Goal: Task Accomplishment & Management: Manage account settings

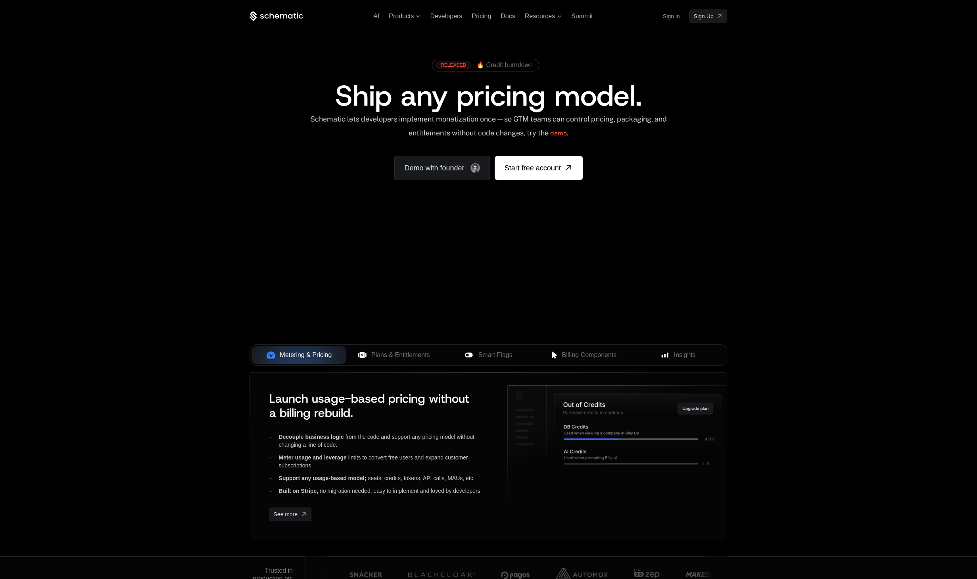
click at [667, 17] on link "Sign in" at bounding box center [671, 16] width 17 height 13
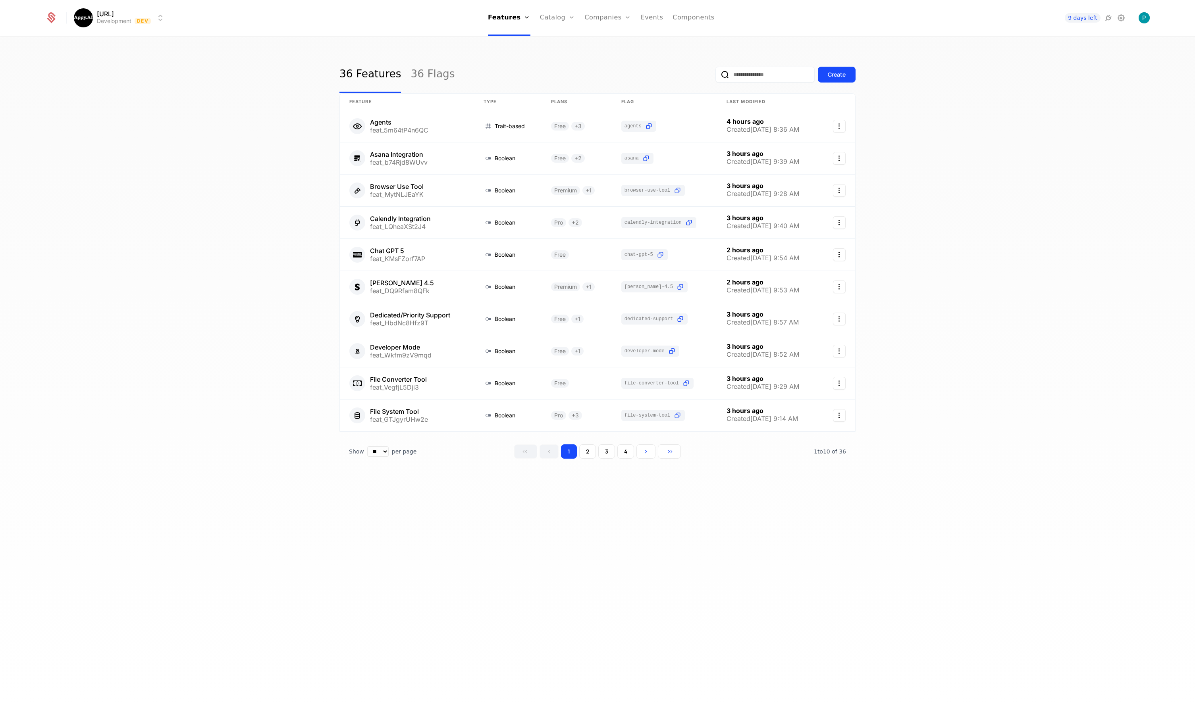
click at [1119, 17] on icon at bounding box center [1121, 18] width 10 height 10
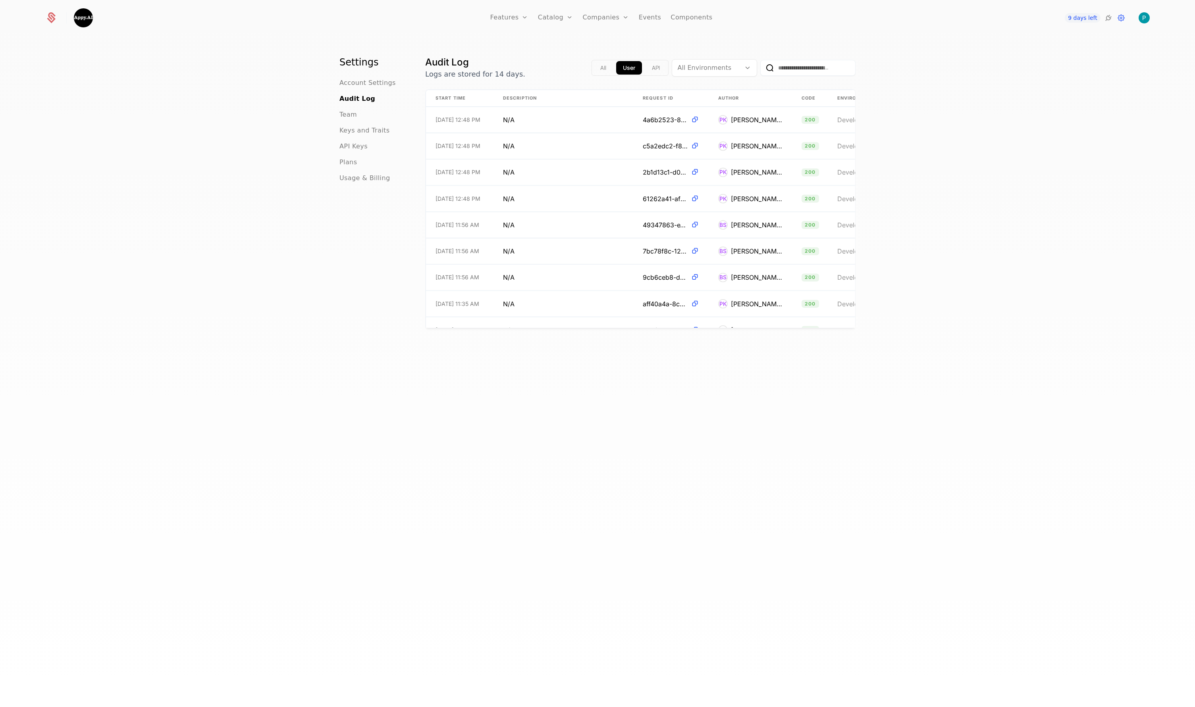
click at [351, 115] on span "Team" at bounding box center [347, 115] width 17 height 10
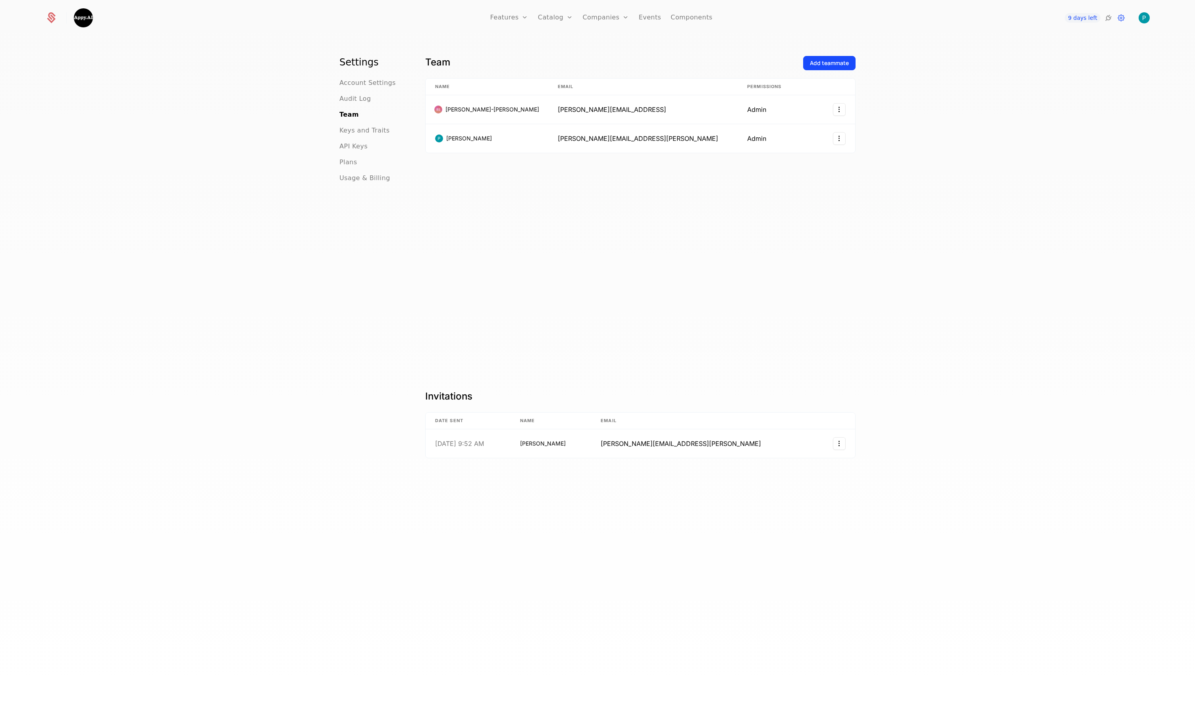
click at [355, 162] on span "Plans" at bounding box center [347, 163] width 17 height 10
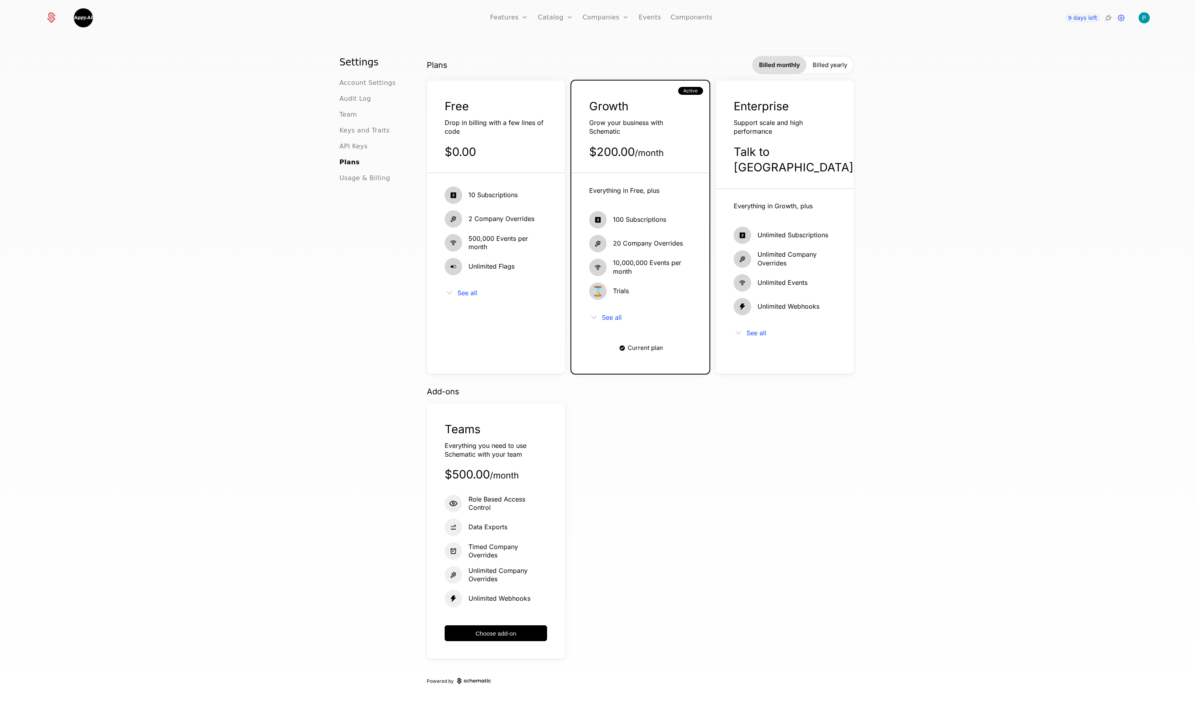
click at [829, 69] on span "Billed yearly" at bounding box center [829, 65] width 35 height 8
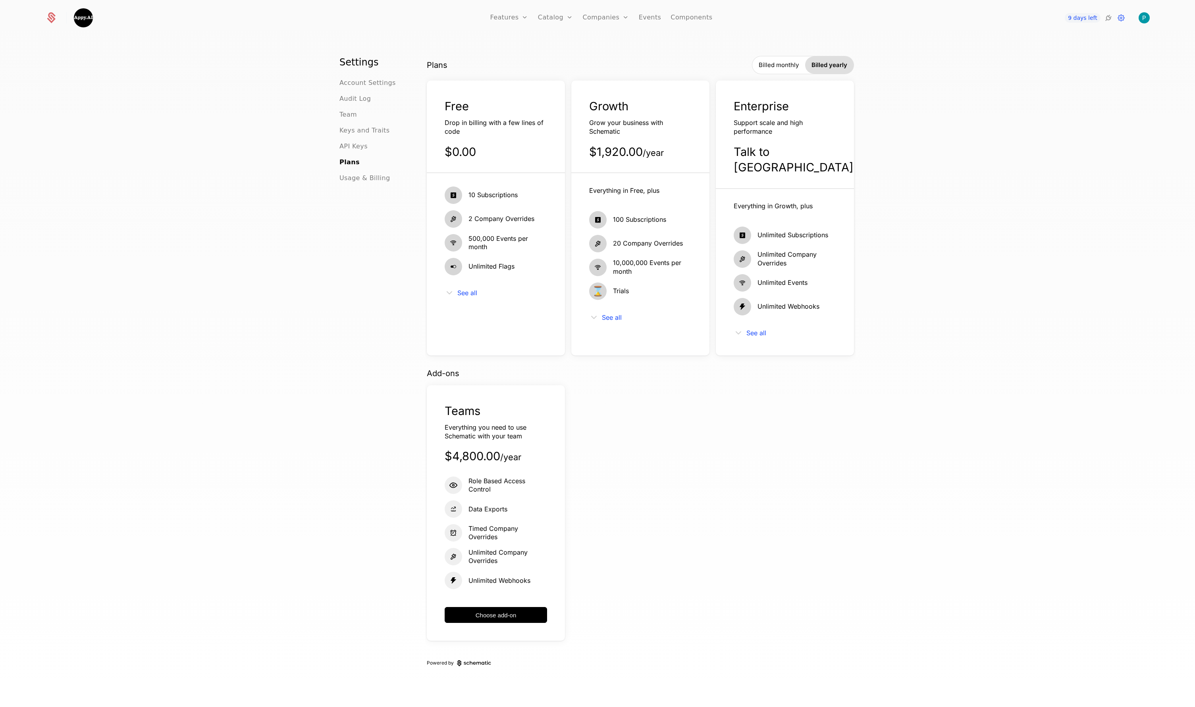
click at [771, 65] on span "Billed monthly" at bounding box center [778, 65] width 40 height 8
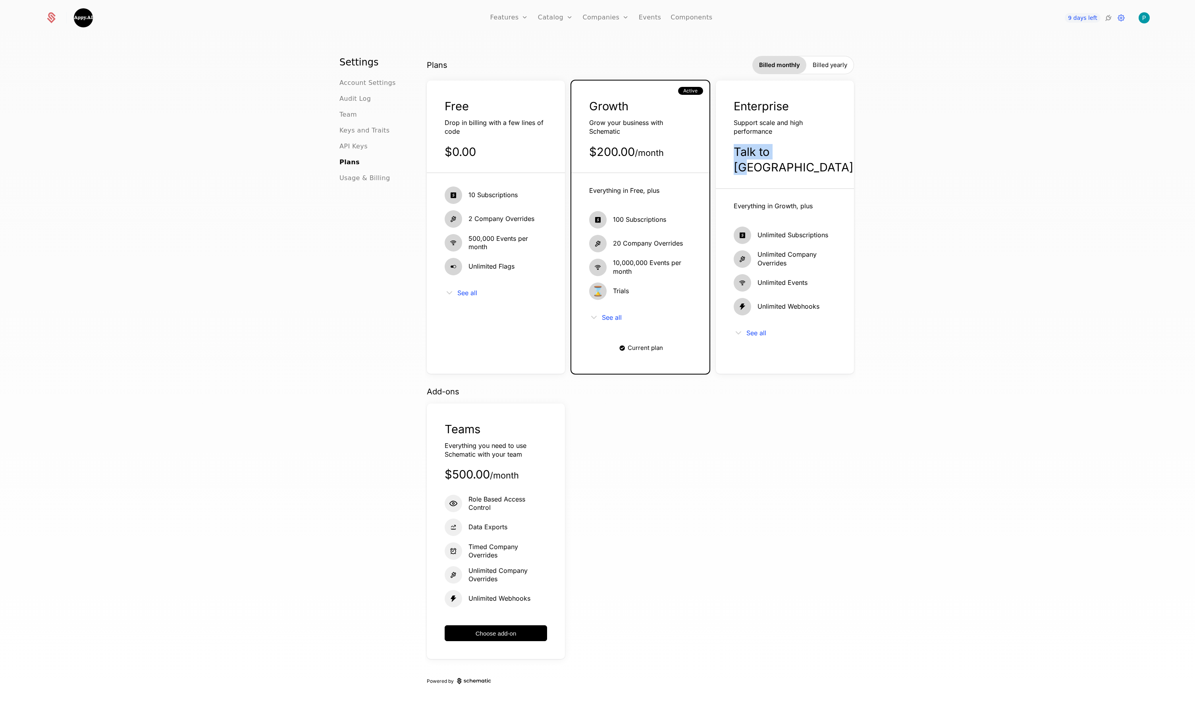
drag, startPoint x: 784, startPoint y: 156, endPoint x: 814, endPoint y: 158, distance: 30.2
click at [814, 158] on div "Talk to us" at bounding box center [784, 159] width 102 height 31
click at [803, 150] on div "Talk to us" at bounding box center [784, 159] width 102 height 31
click at [613, 319] on span "See all" at bounding box center [612, 317] width 20 height 6
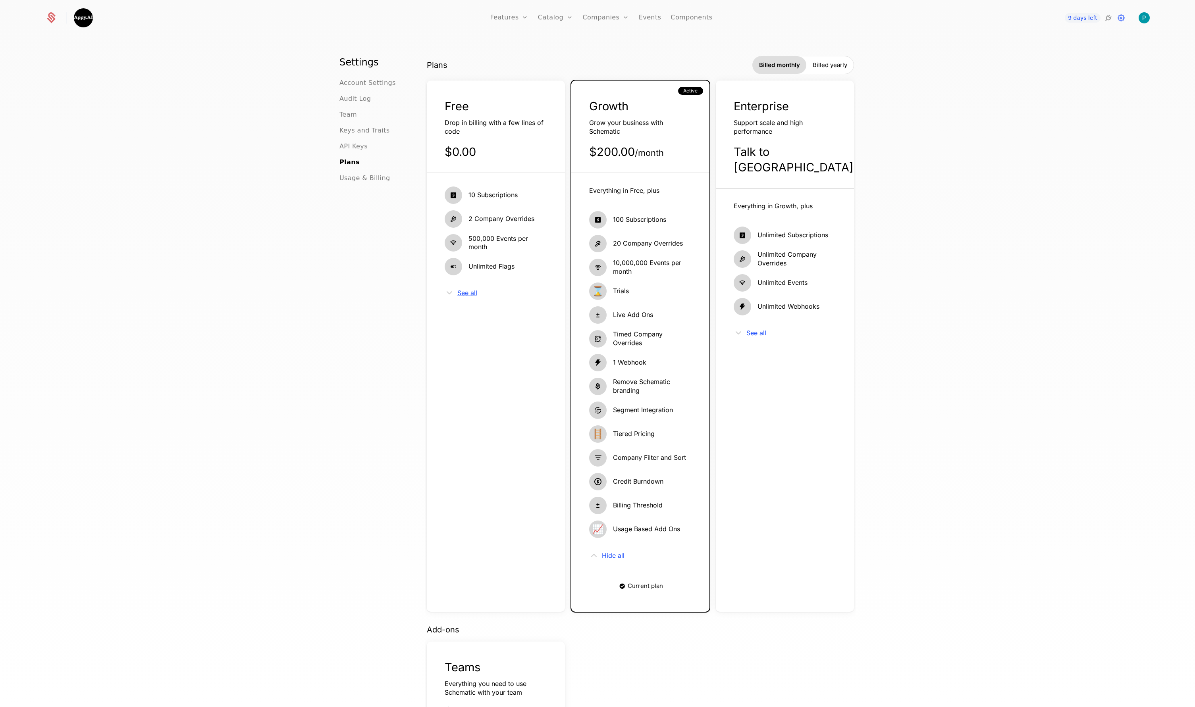
click at [473, 294] on span "See all" at bounding box center [467, 293] width 20 height 6
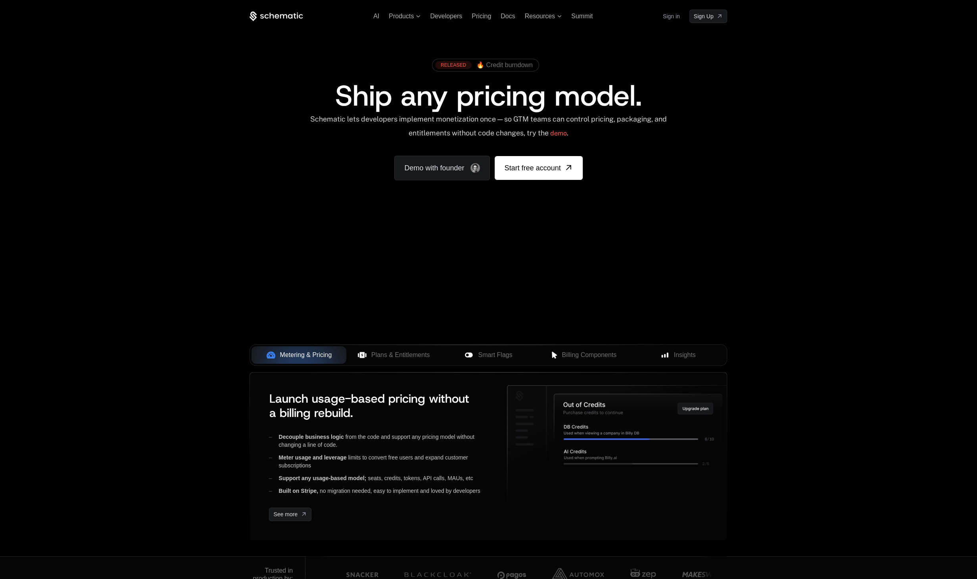
click at [667, 16] on link "Sign in" at bounding box center [671, 16] width 17 height 13
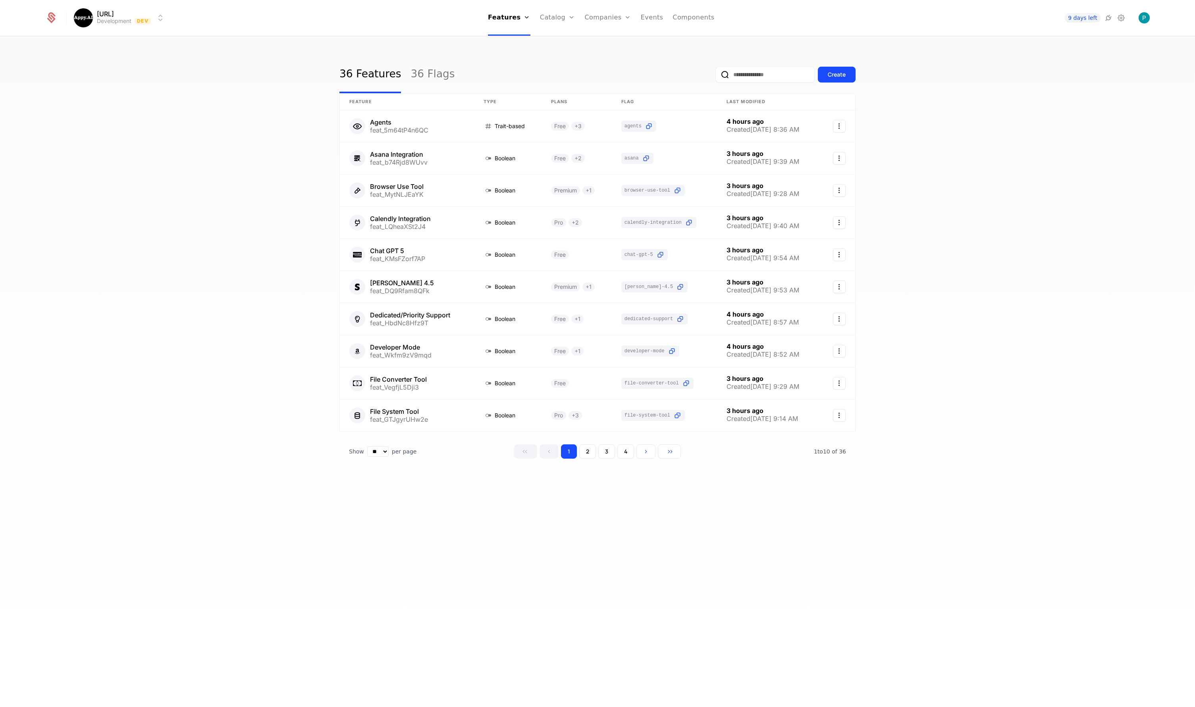
click at [557, 39] on link "Plans" at bounding box center [569, 39] width 41 height 6
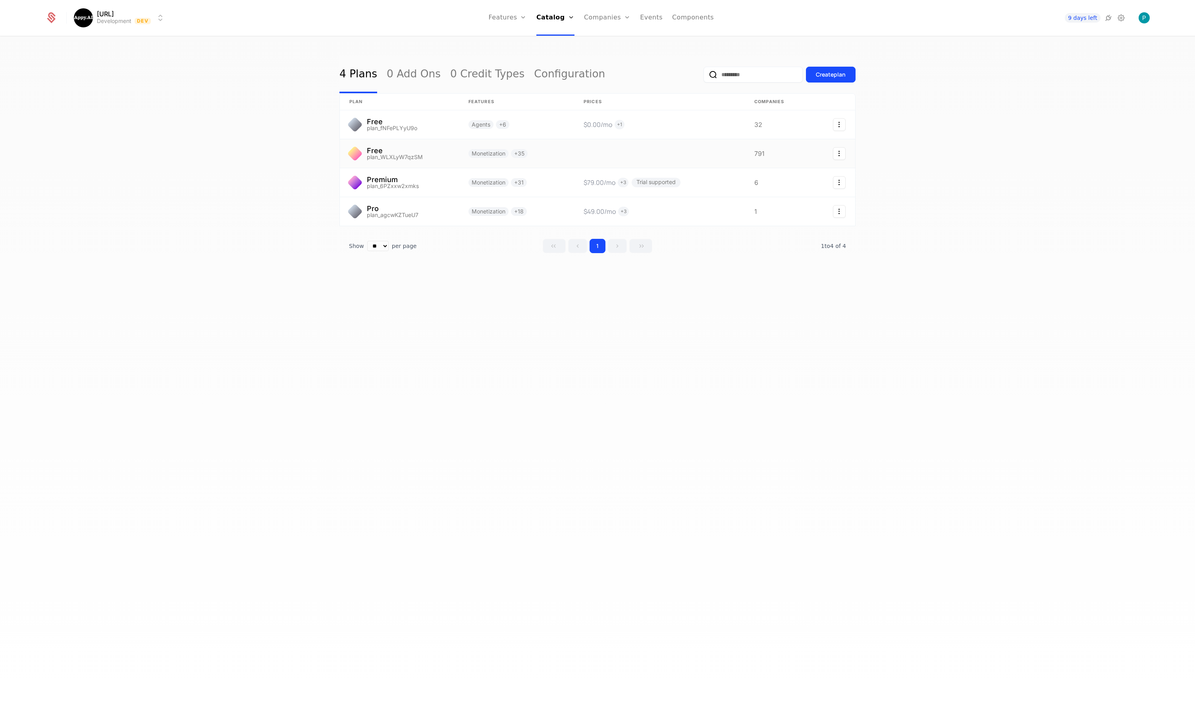
click at [463, 158] on link at bounding box center [516, 153] width 115 height 29
click at [474, 127] on link at bounding box center [516, 124] width 115 height 29
click at [510, 52] on link "Flags" at bounding box center [516, 51] width 37 height 6
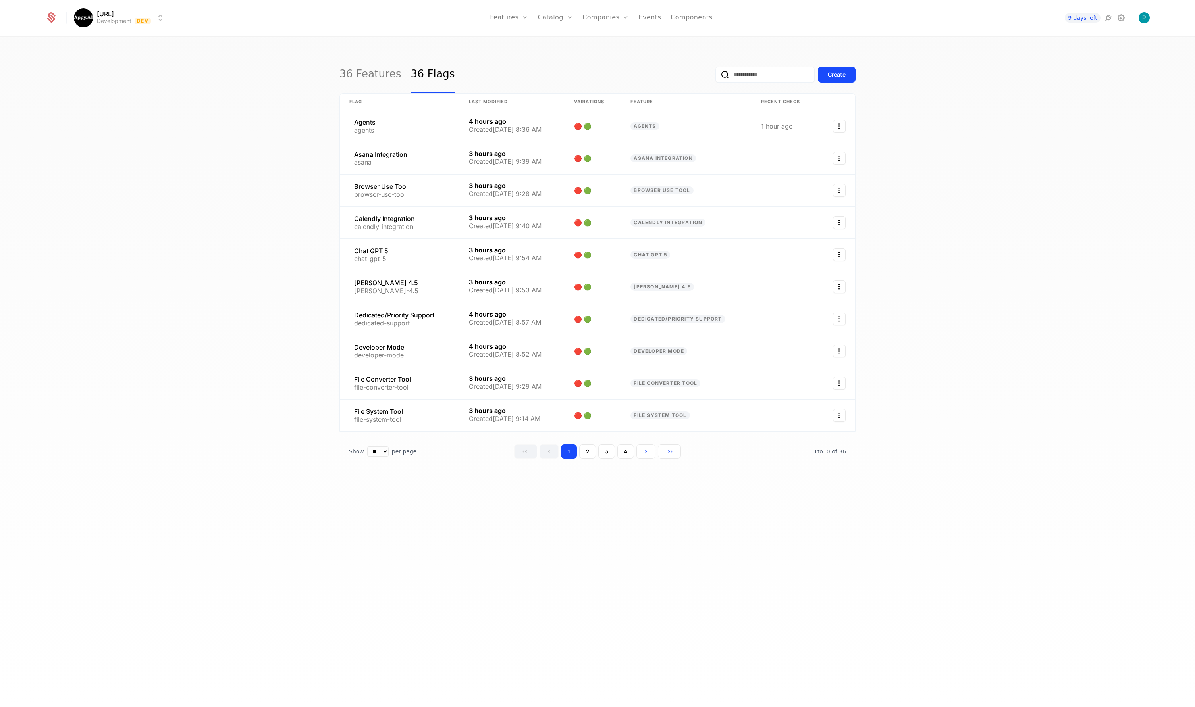
click at [606, 40] on link "Companies" at bounding box center [610, 39] width 37 height 6
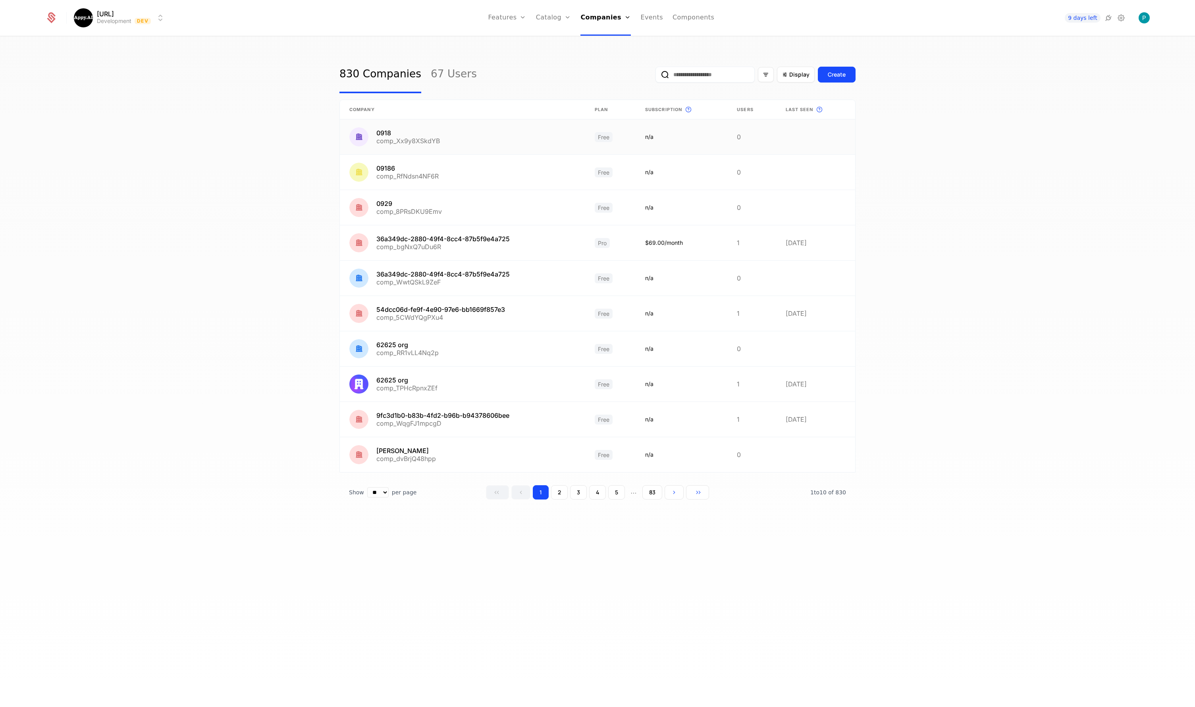
click at [414, 139] on link at bounding box center [462, 136] width 245 height 35
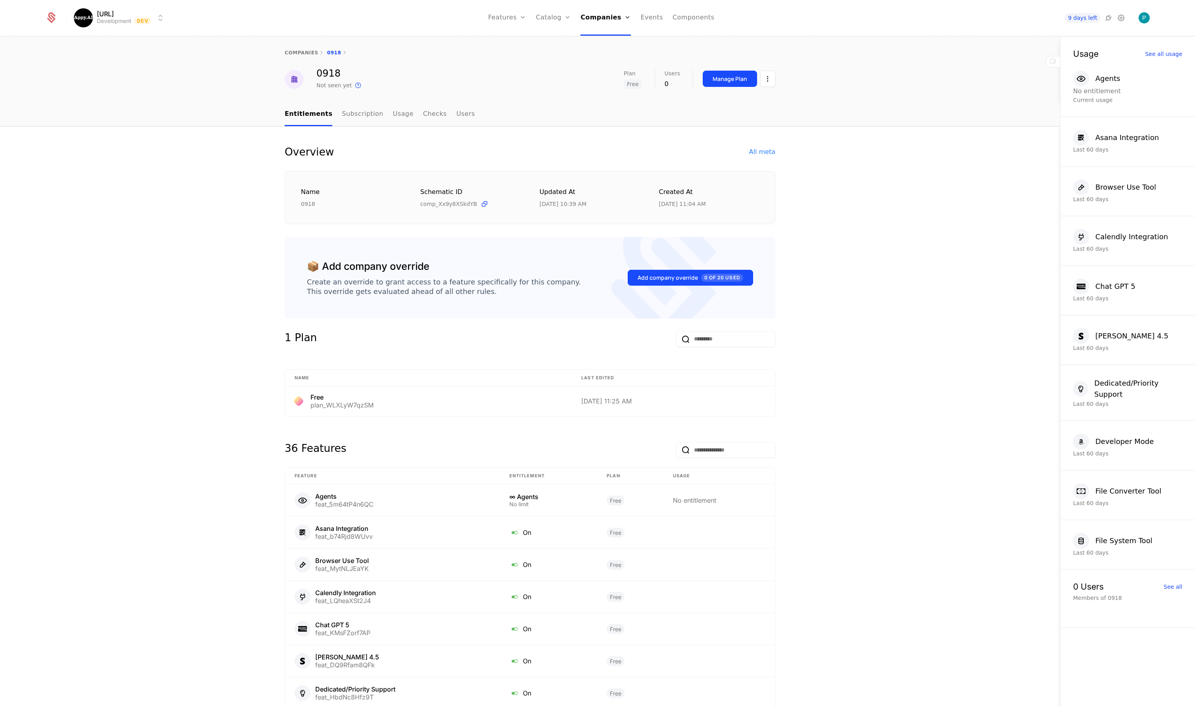
click at [665, 276] on div "Add company override 0 of 20 Used" at bounding box center [690, 278] width 106 height 8
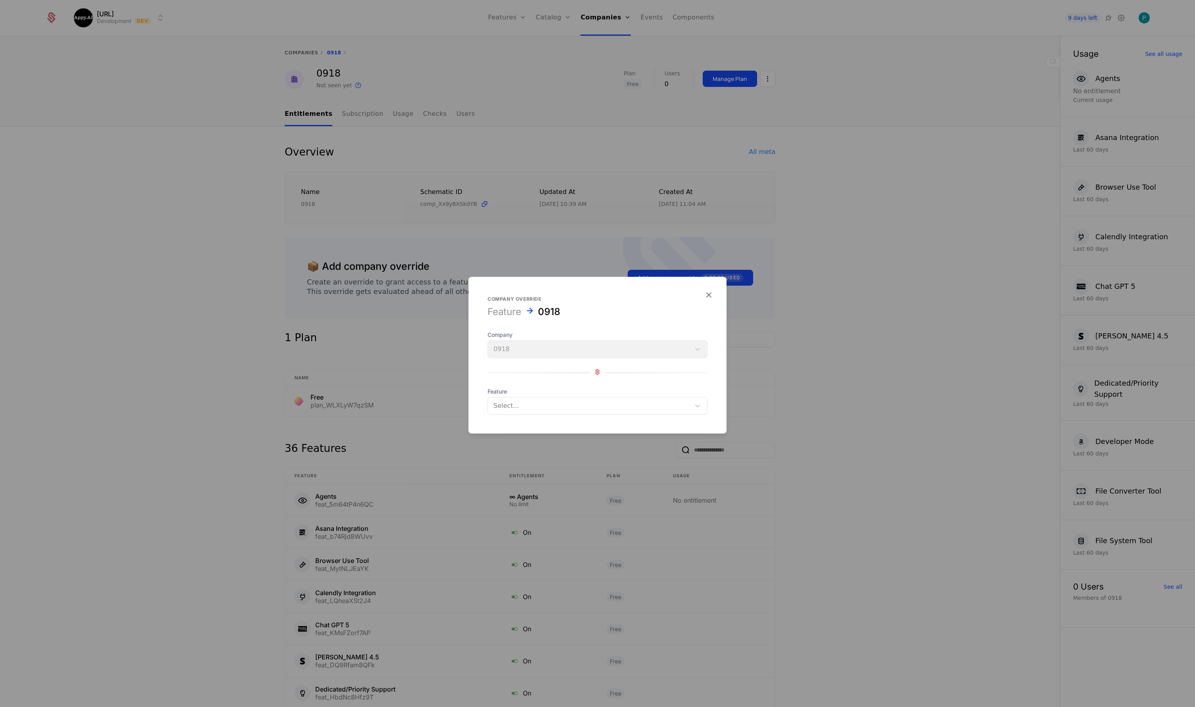
click at [587, 356] on div "Company 0918" at bounding box center [597, 344] width 220 height 27
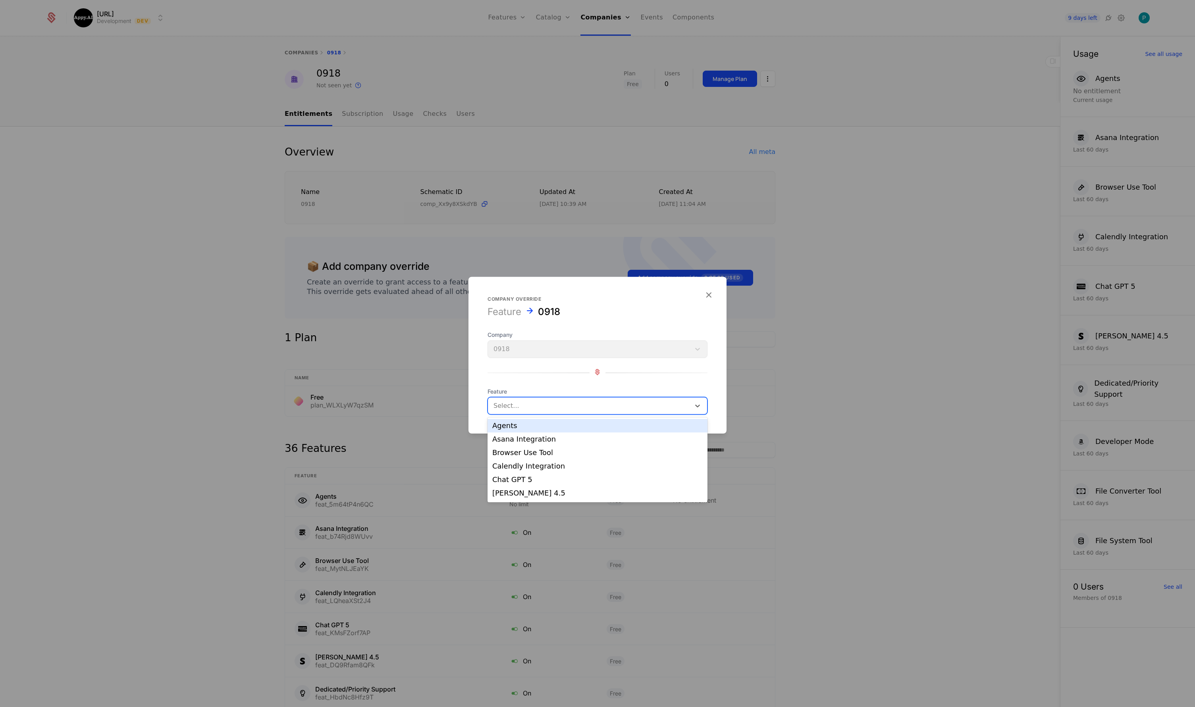
click at [575, 400] on div at bounding box center [588, 405] width 191 height 11
drag, startPoint x: 633, startPoint y: 308, endPoint x: 643, endPoint y: 306, distance: 9.7
click at [634, 308] on div "Feature 0918" at bounding box center [597, 312] width 220 height 13
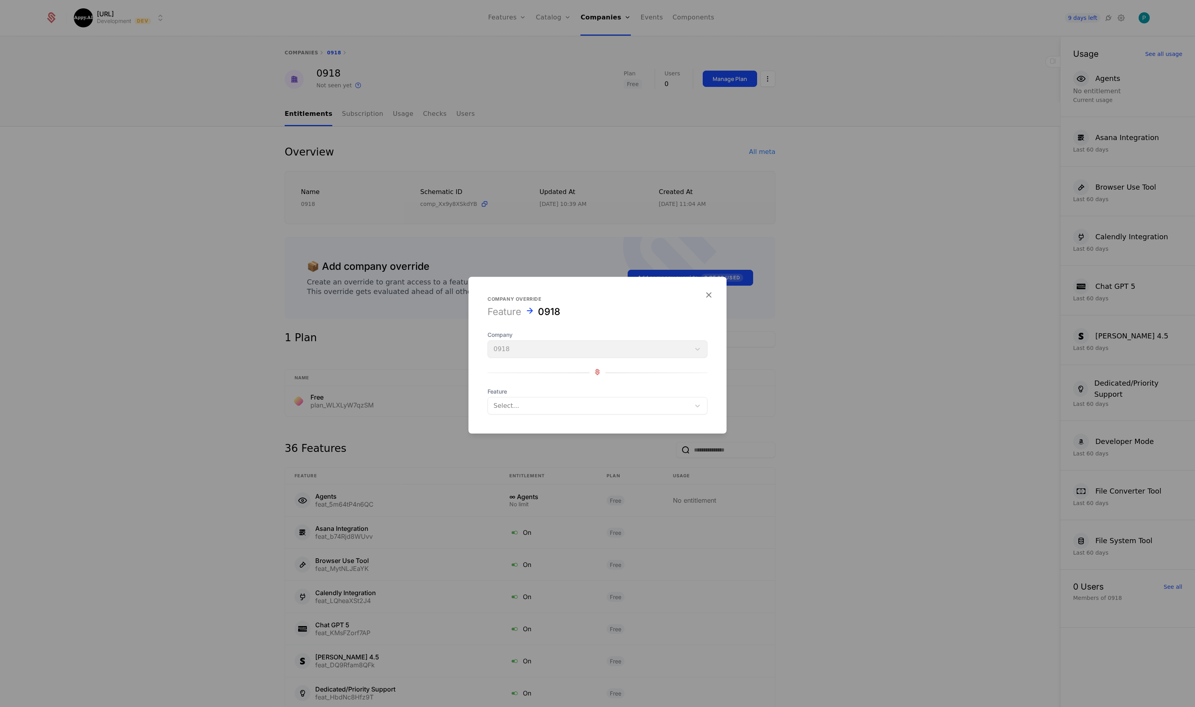
click at [707, 292] on icon "button" at bounding box center [708, 295] width 10 height 10
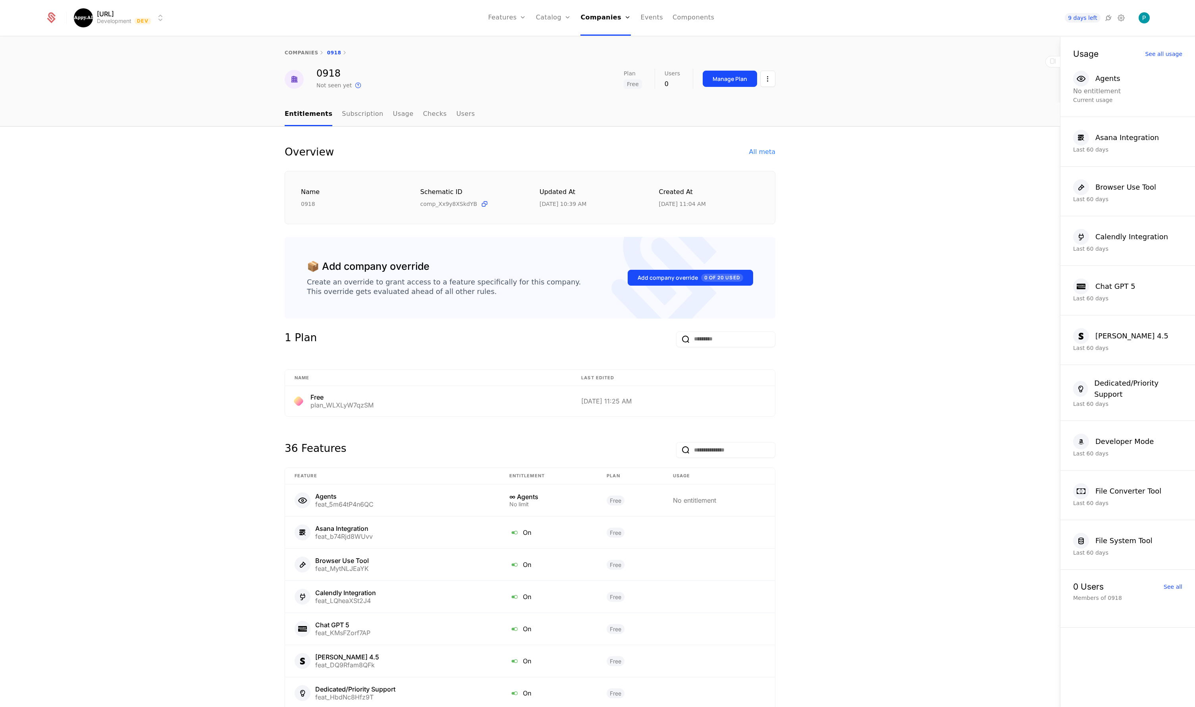
drag, startPoint x: 352, startPoint y: 114, endPoint x: 362, endPoint y: 115, distance: 10.0
click at [352, 114] on link "Subscription" at bounding box center [362, 114] width 41 height 23
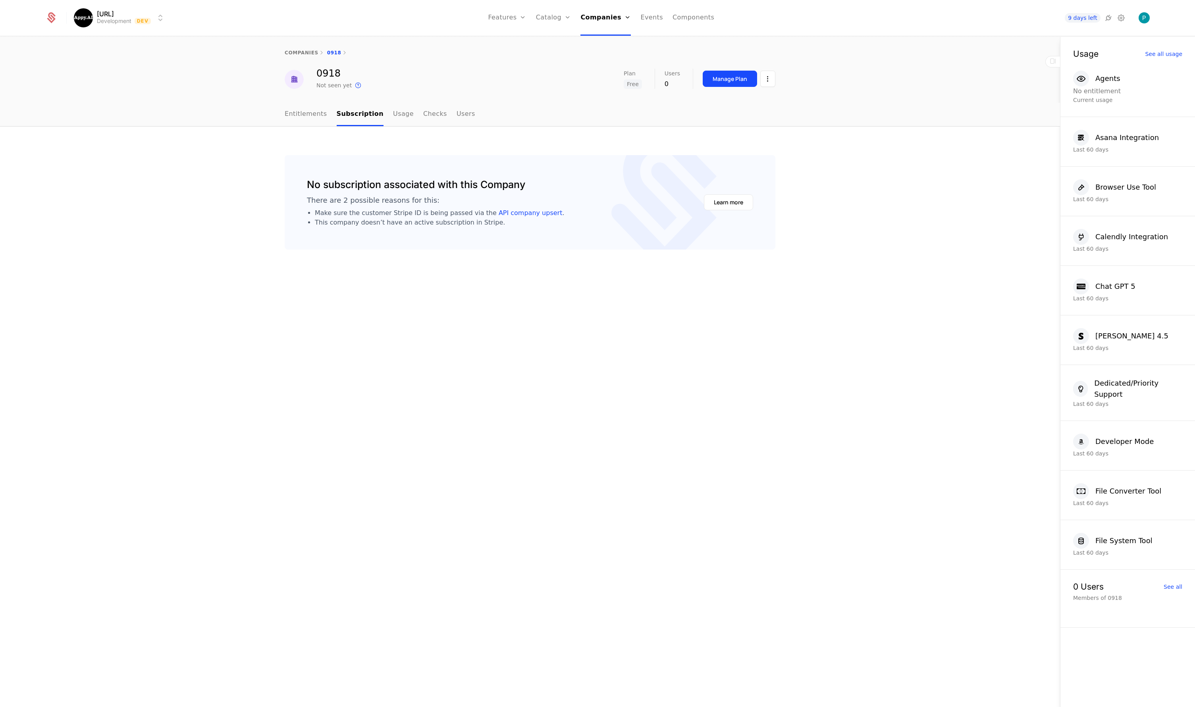
click at [393, 115] on link "Usage" at bounding box center [403, 114] width 21 height 23
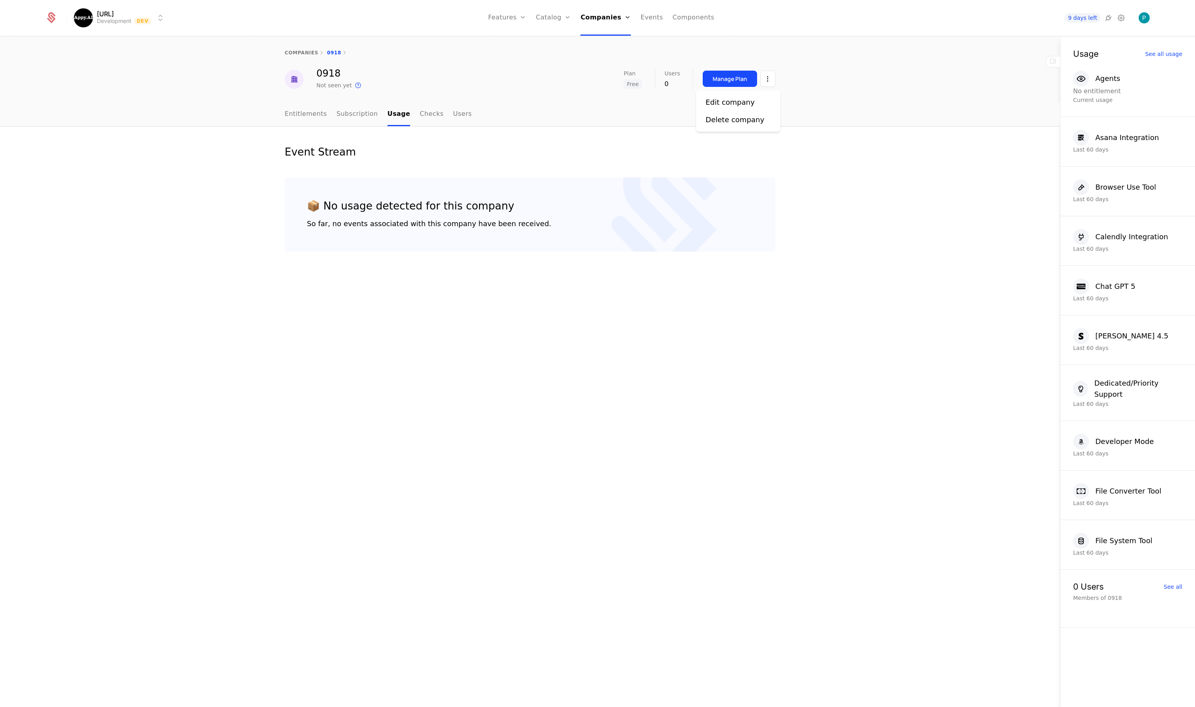
click at [769, 81] on html "Appy.AI Development Dev Features Features Flags Catalog Plans Add Ons Credits C…" at bounding box center [597, 353] width 1195 height 707
click at [428, 116] on link "Checks" at bounding box center [431, 114] width 24 height 23
click at [453, 114] on link "Users" at bounding box center [462, 114] width 19 height 23
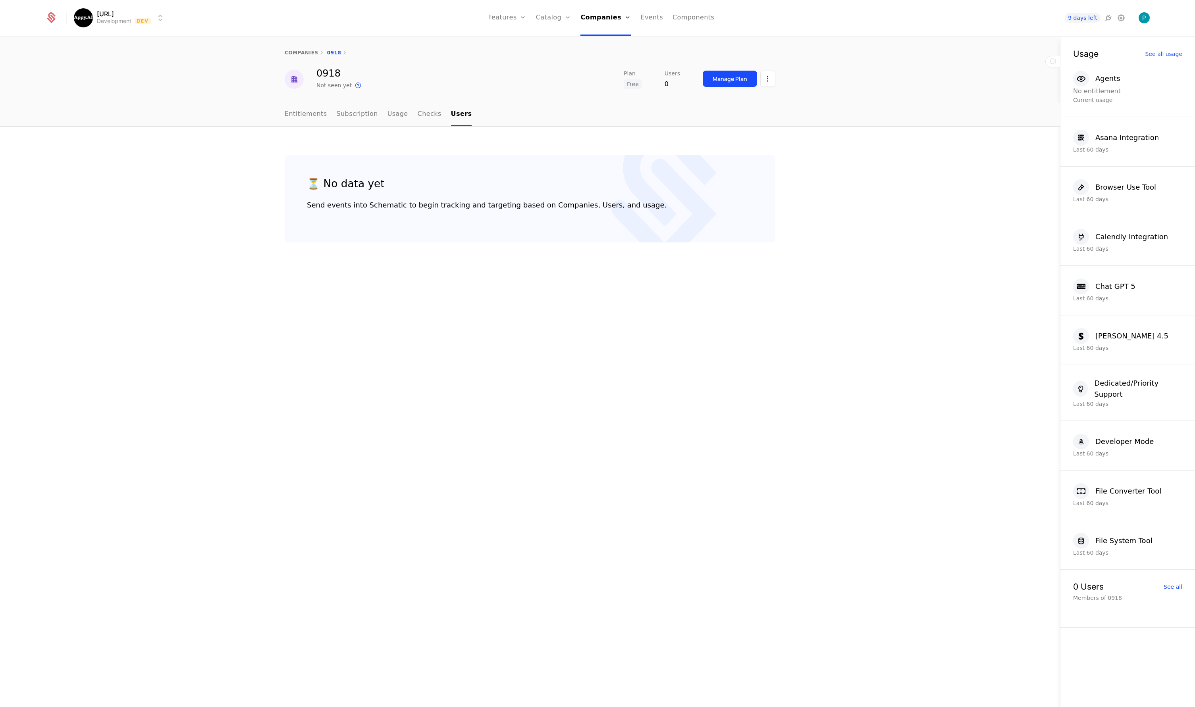
click at [309, 118] on link "Entitlements" at bounding box center [306, 114] width 42 height 23
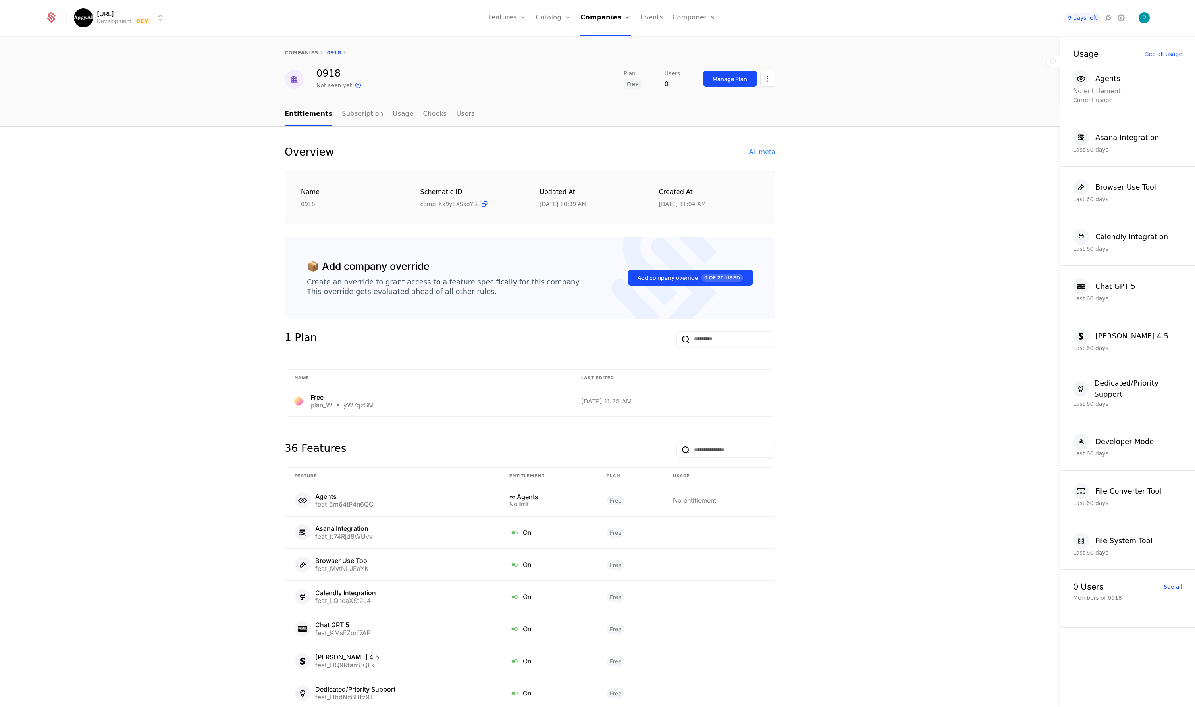
click at [766, 79] on html "[URL] Development Dev Features Features Flags Catalog Plans Add Ons Credits Con…" at bounding box center [597, 353] width 1195 height 707
click at [867, 91] on html "[URL] Development Dev Features Features Flags Catalog Plans Add Ons Credits Con…" at bounding box center [597, 353] width 1195 height 707
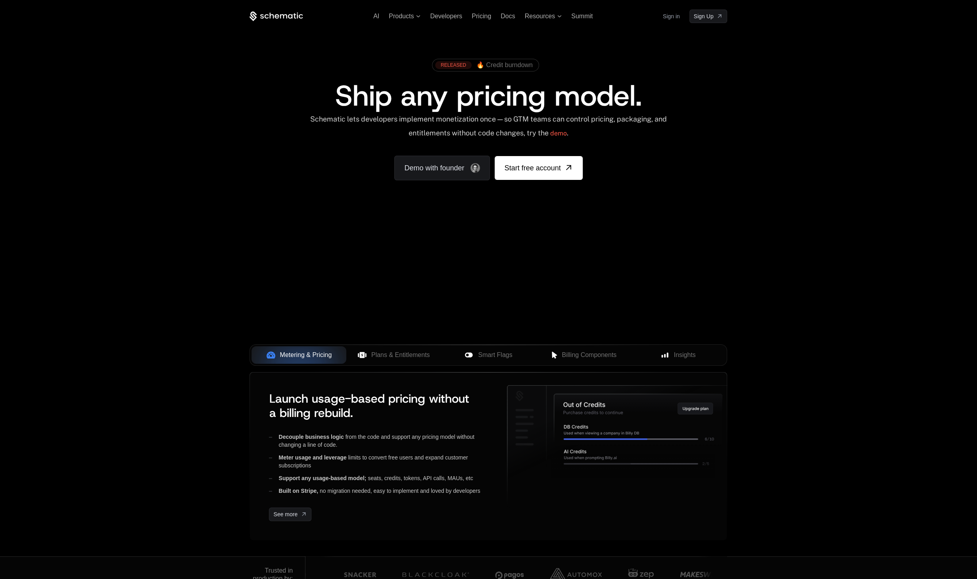
click at [666, 13] on link "Sign in" at bounding box center [671, 16] width 17 height 13
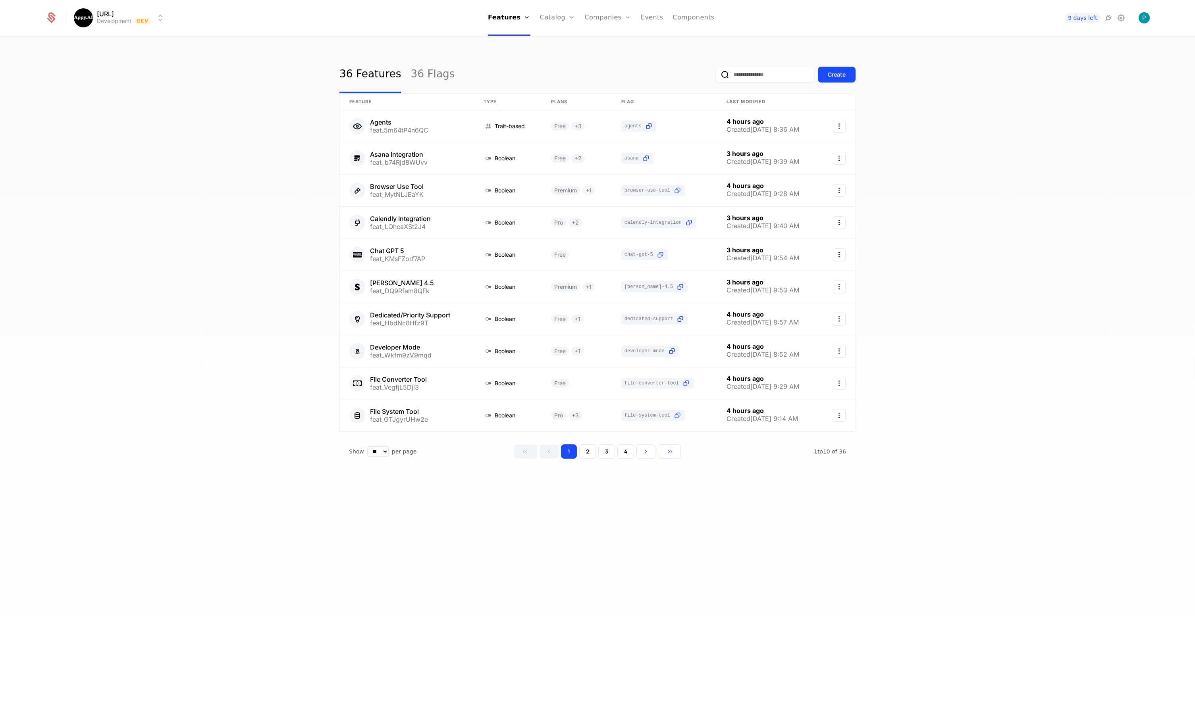
click at [607, 42] on link "Companies" at bounding box center [612, 39] width 37 height 6
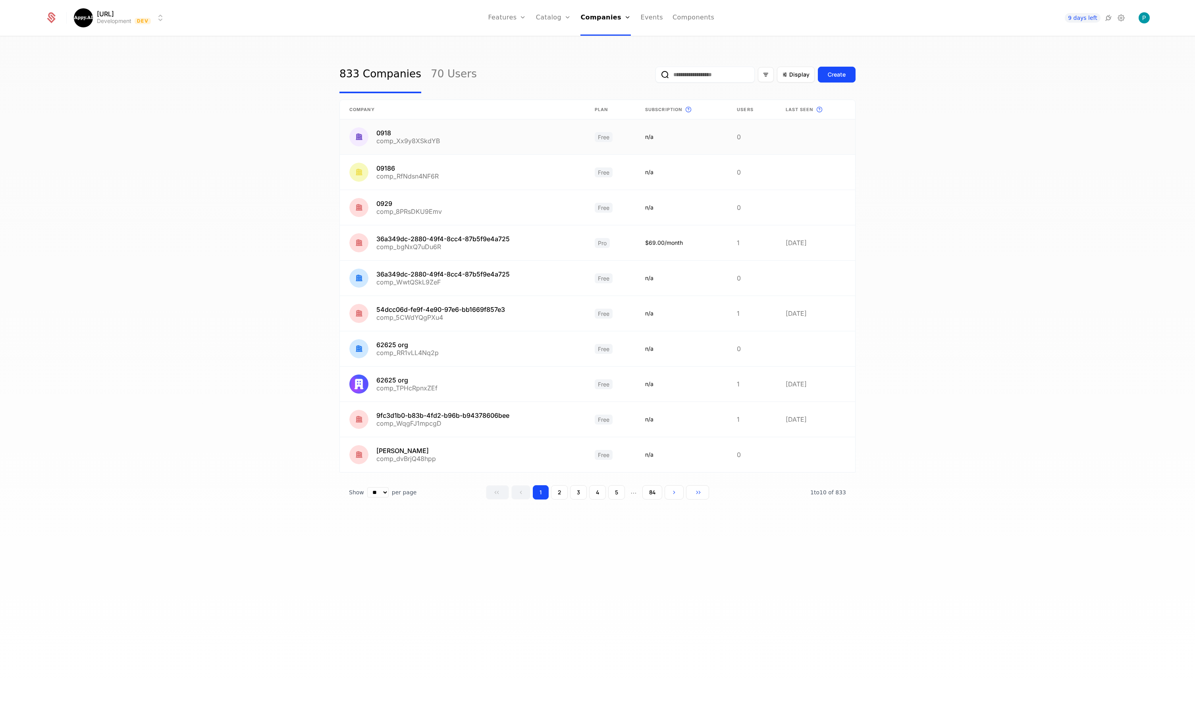
click at [444, 140] on link at bounding box center [462, 136] width 245 height 35
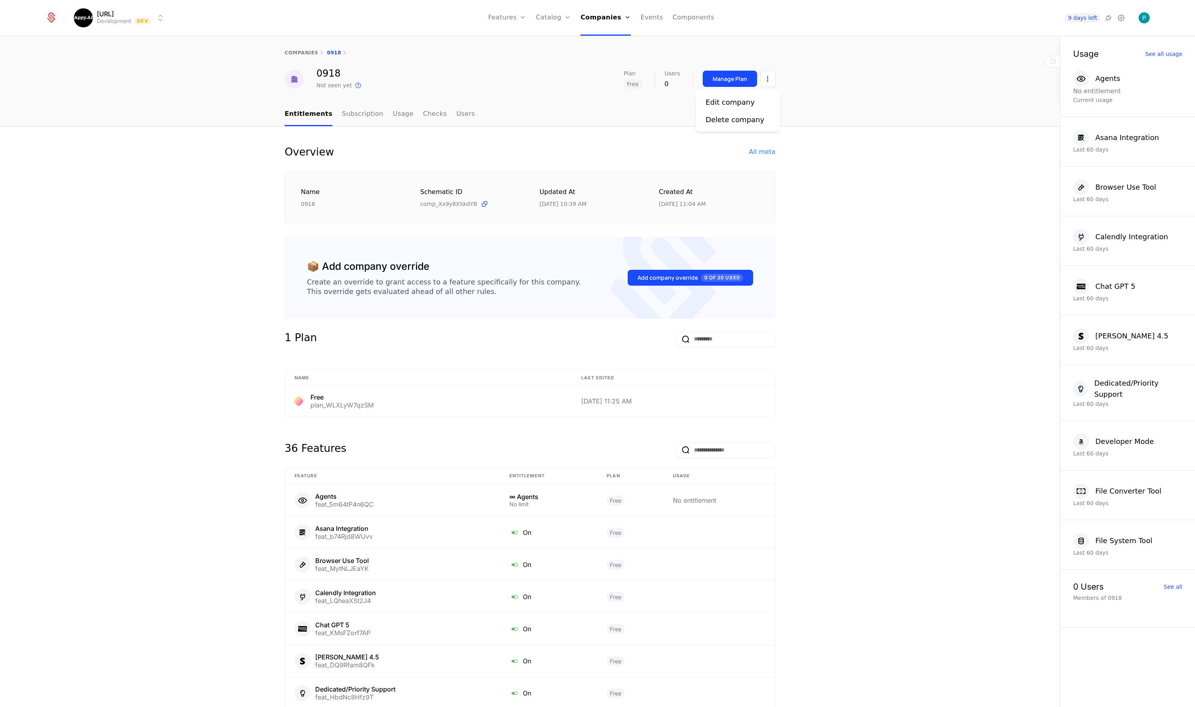
click at [764, 83] on html "[URL] Development Dev Features Features Flags Catalog Plans Add Ons Credits Con…" at bounding box center [597, 353] width 1195 height 707
click at [721, 81] on html "[URL] Development Dev Features Features Flags Catalog Plans Add Ons Credits Con…" at bounding box center [597, 353] width 1195 height 707
click at [739, 80] on div "Manage Plan" at bounding box center [729, 79] width 35 height 8
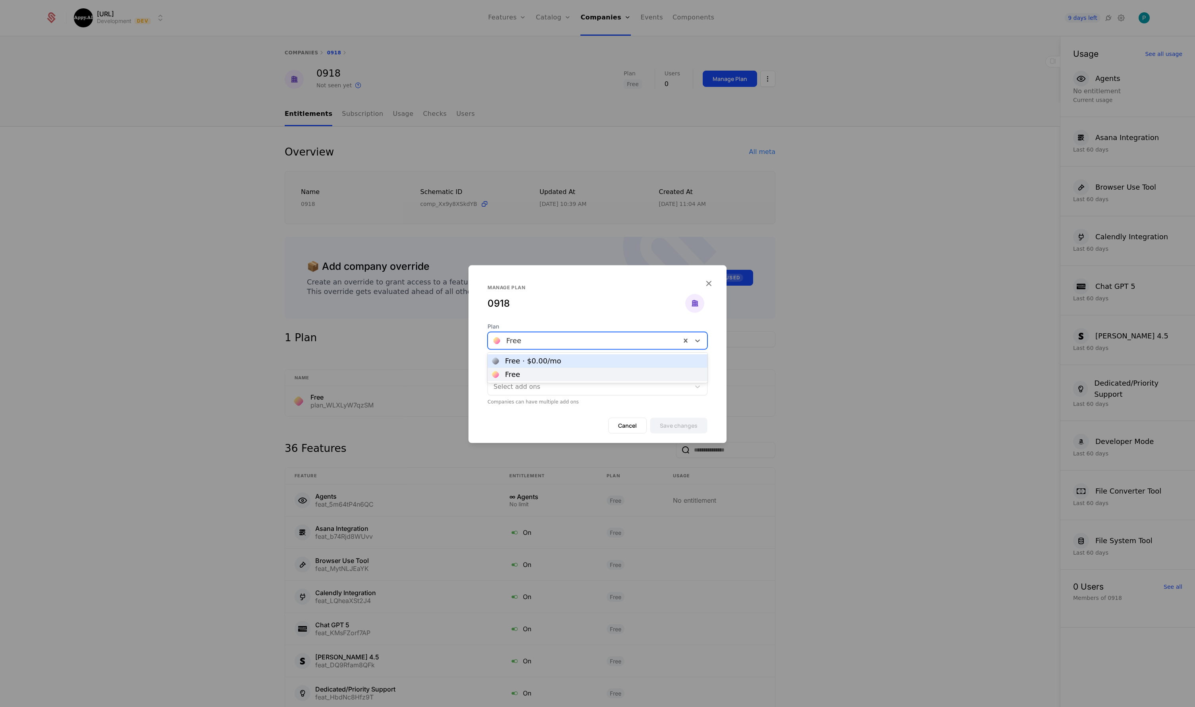
click at [654, 339] on div at bounding box center [584, 340] width 182 height 11
click at [608, 303] on div "0918" at bounding box center [586, 303] width 198 height 13
click at [708, 279] on icon "button" at bounding box center [708, 283] width 10 height 10
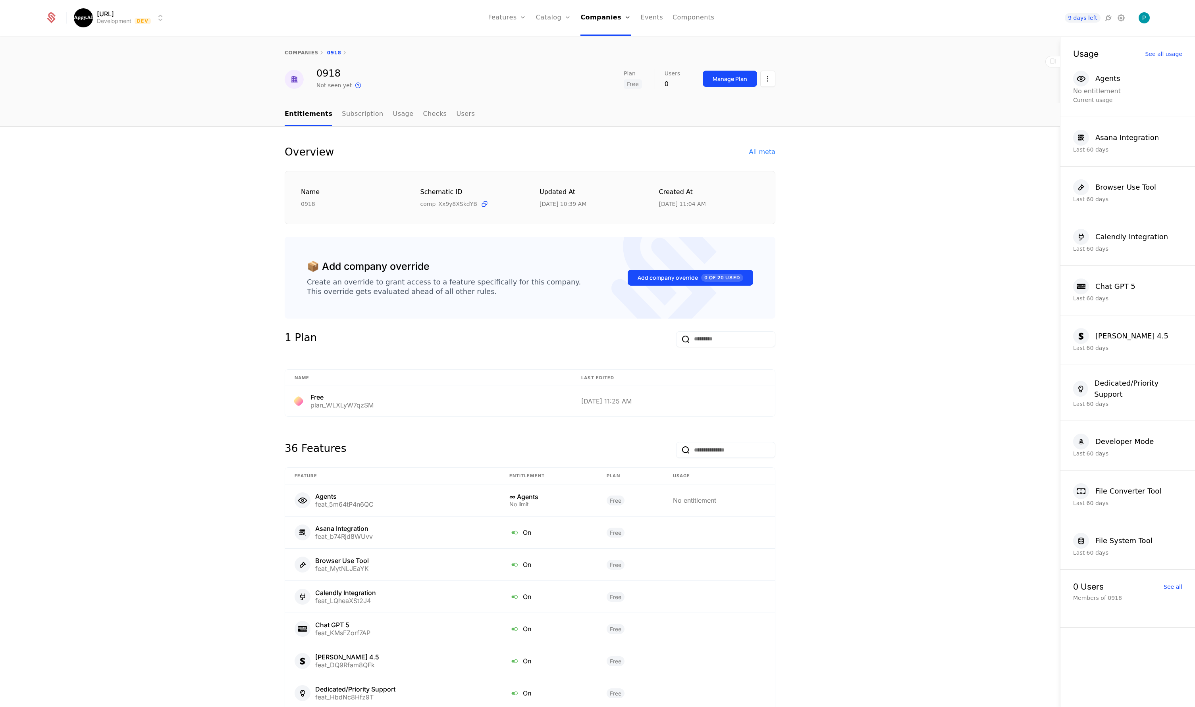
click at [901, 260] on div "Overview All meta Name 0918 Schematic ID comp_Xx9y8XSkdYB Updated at [DATE] 10:…" at bounding box center [530, 502] width 1060 height 751
click at [308, 51] on link "companies" at bounding box center [302, 53] width 34 height 6
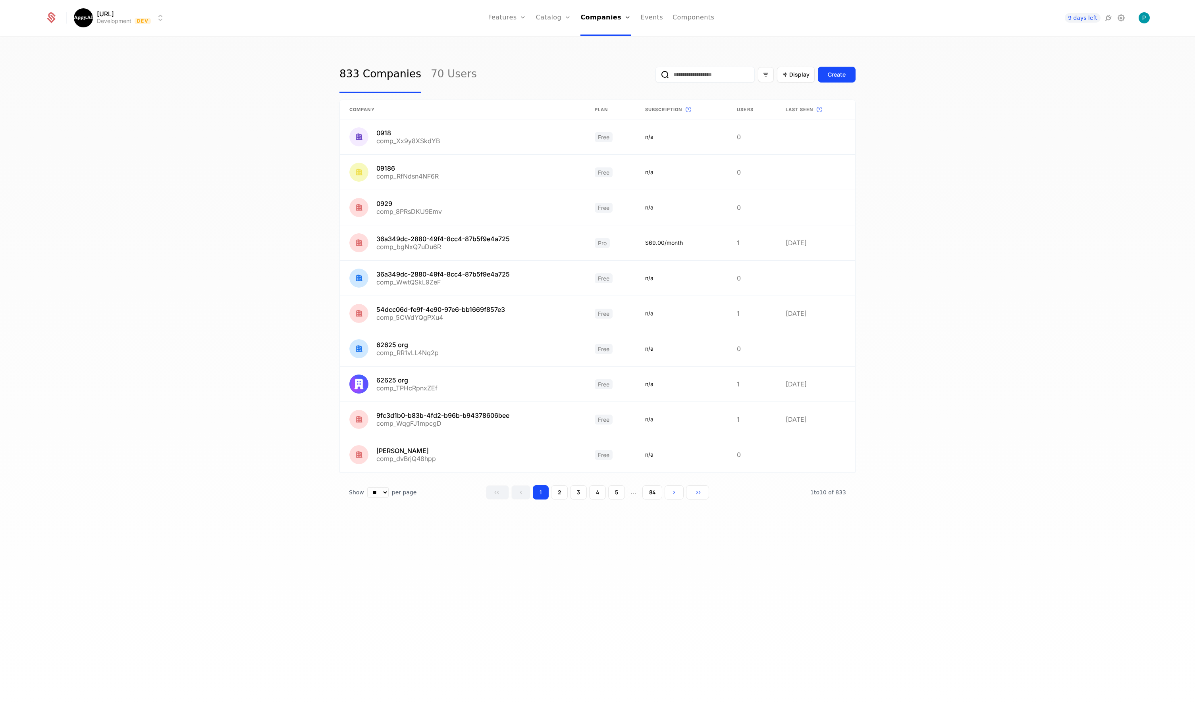
click at [556, 36] on div "Plans Add Ons Credits Configuration" at bounding box center [566, 57] width 60 height 63
click at [556, 42] on link "Plans" at bounding box center [565, 39] width 41 height 6
